Goal: Transaction & Acquisition: Purchase product/service

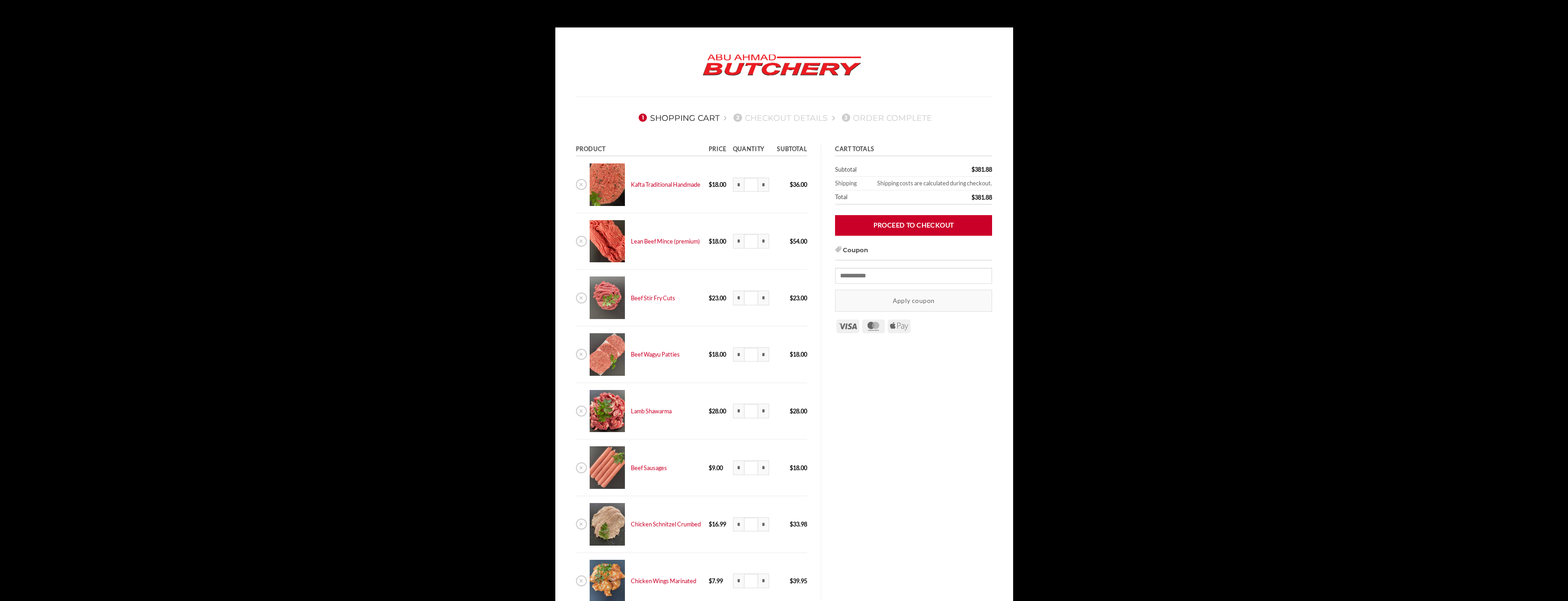
click at [924, 219] on link "Proceed to checkout" at bounding box center [914, 225] width 157 height 20
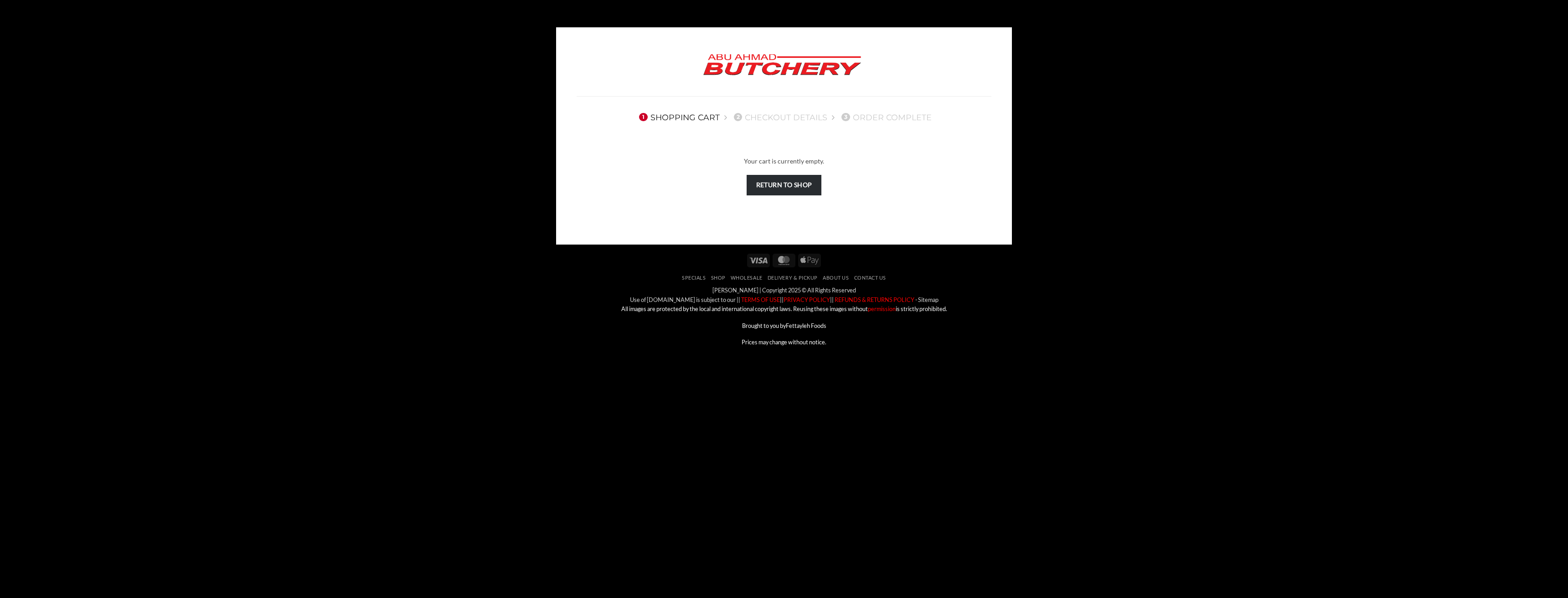
click at [796, 185] on link "Return to shop" at bounding box center [784, 185] width 75 height 20
